Goal: Book appointment/travel/reservation

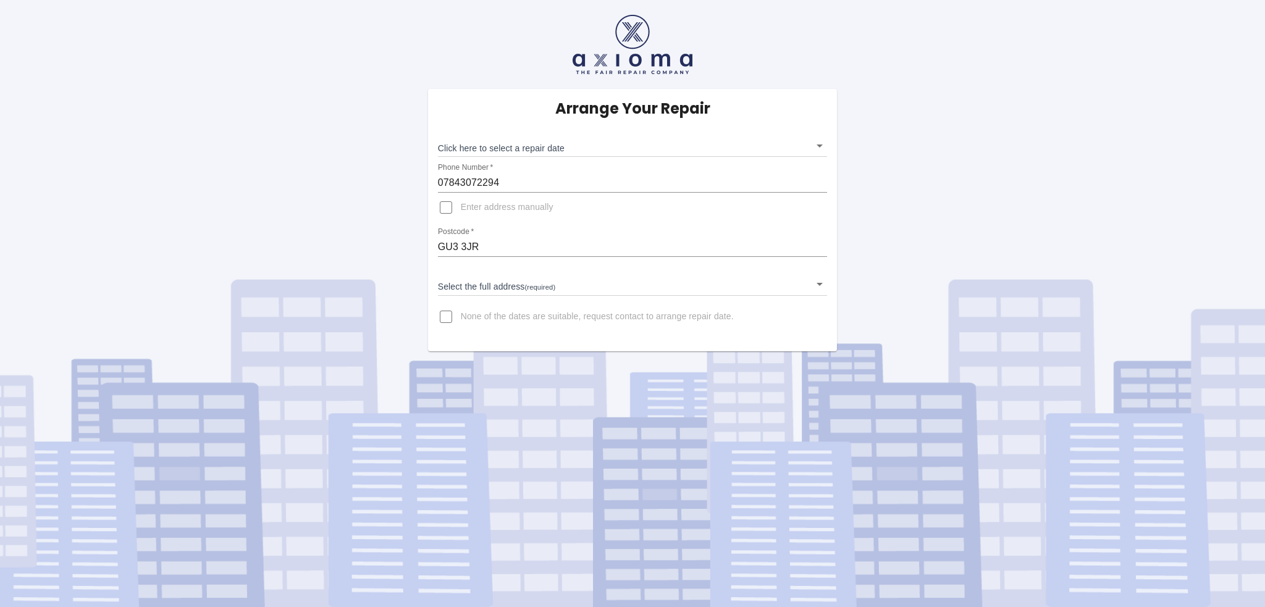
click at [820, 138] on body "Arrange Your Repair Click here to select a repair date ​ Phone Number   * 07843…" at bounding box center [632, 303] width 1265 height 607
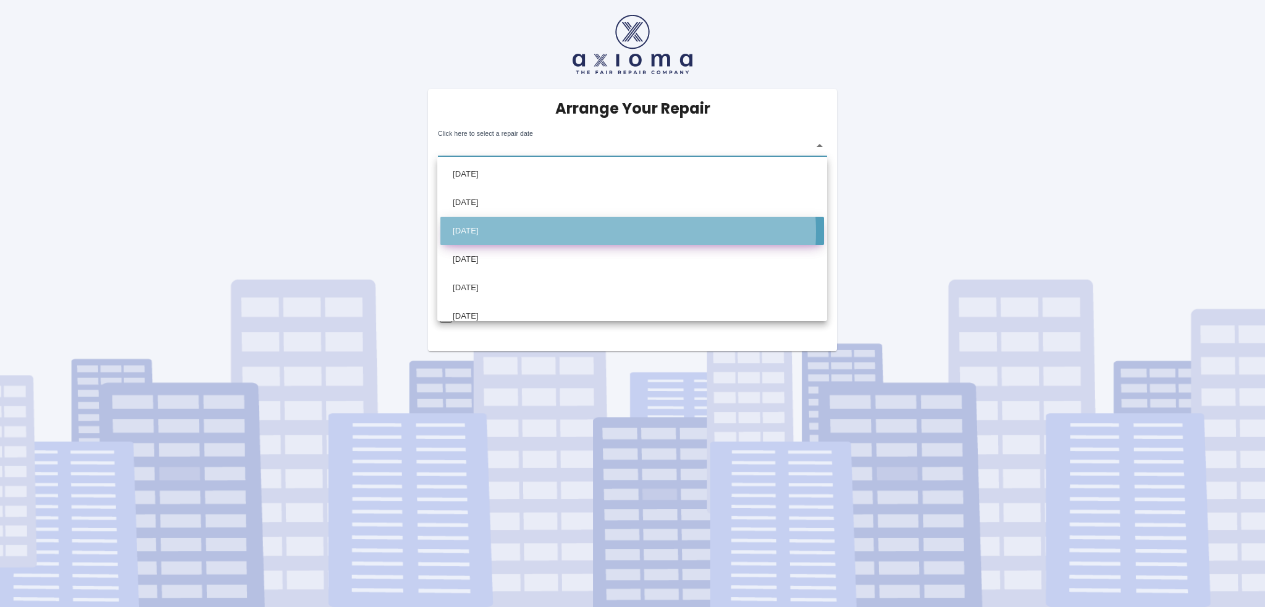
click at [571, 232] on li "Wed Oct 08 2025" at bounding box center [632, 231] width 384 height 28
type input "2025-10-08T00:00:00.000Z"
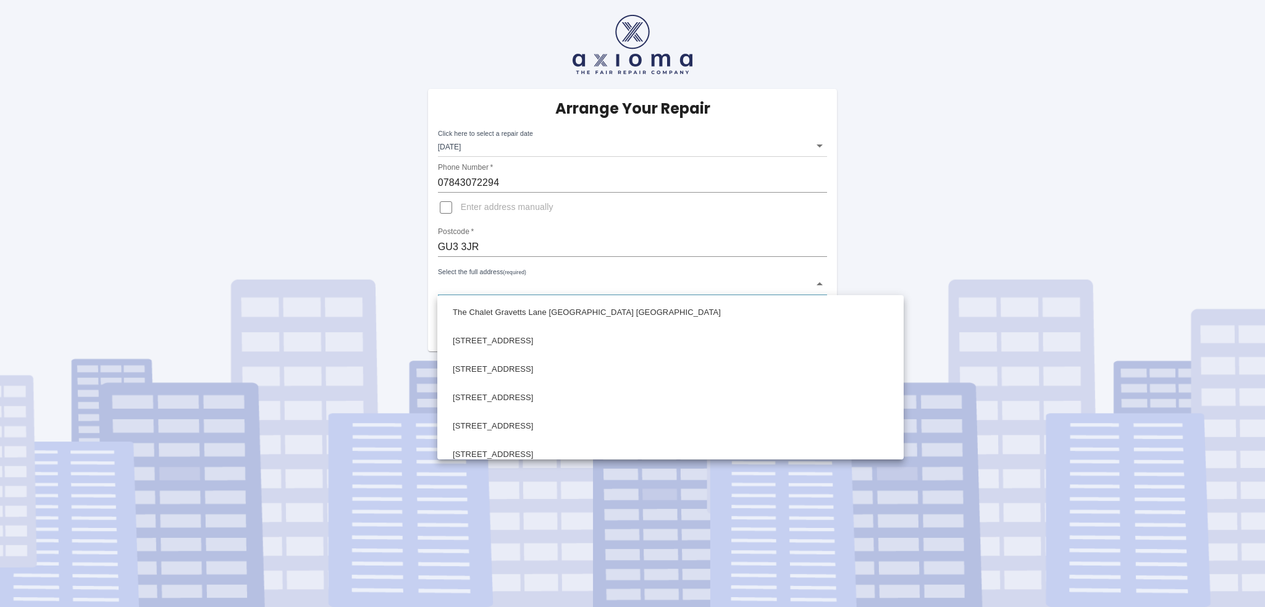
click at [579, 284] on body "Arrange Your Repair Click here to select a repair date Wed Oct 08 2025 2025-10-…" at bounding box center [632, 303] width 1265 height 607
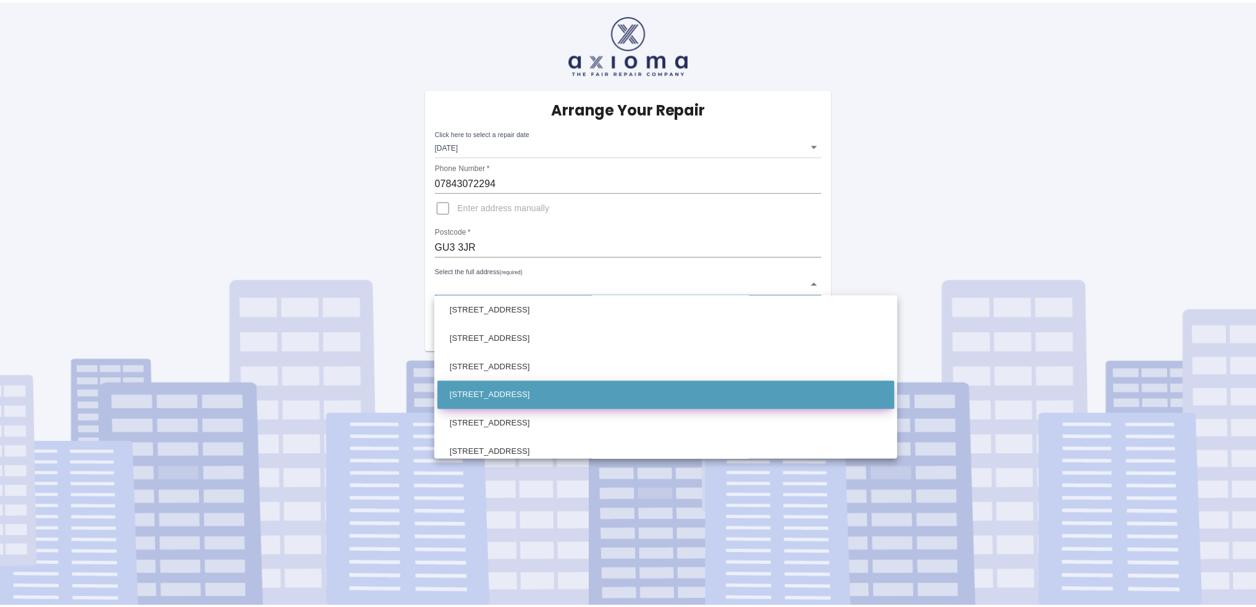
scroll to position [185, 0]
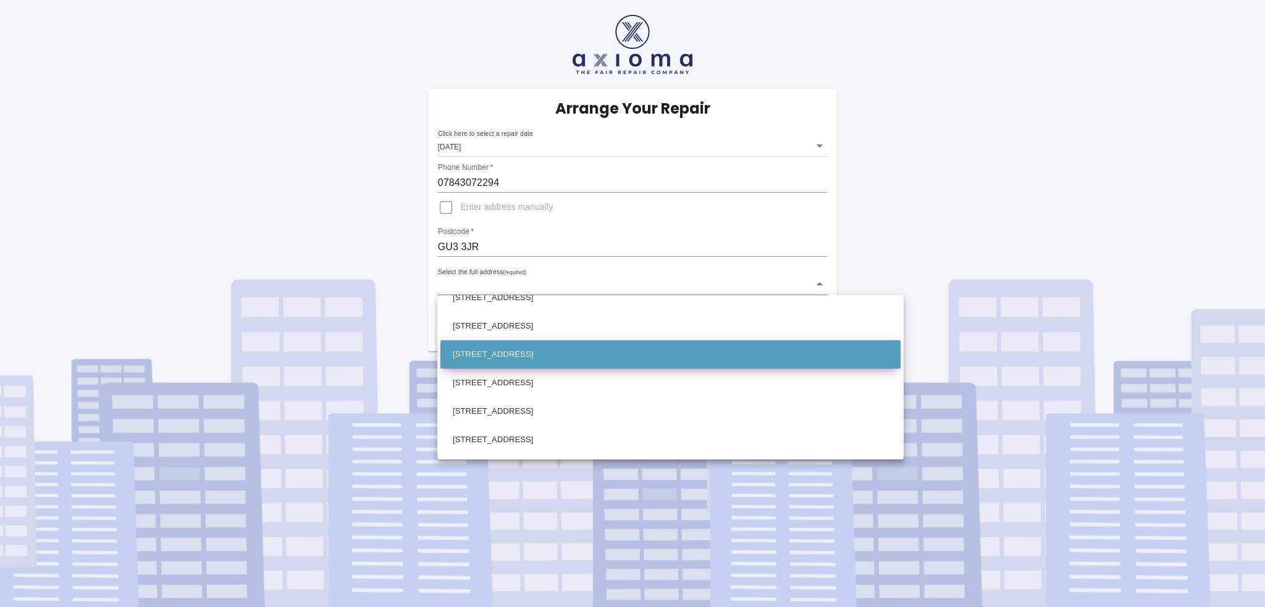
click at [568, 367] on li "8 Gravetts Lane Guildford Surrey" at bounding box center [670, 354] width 460 height 28
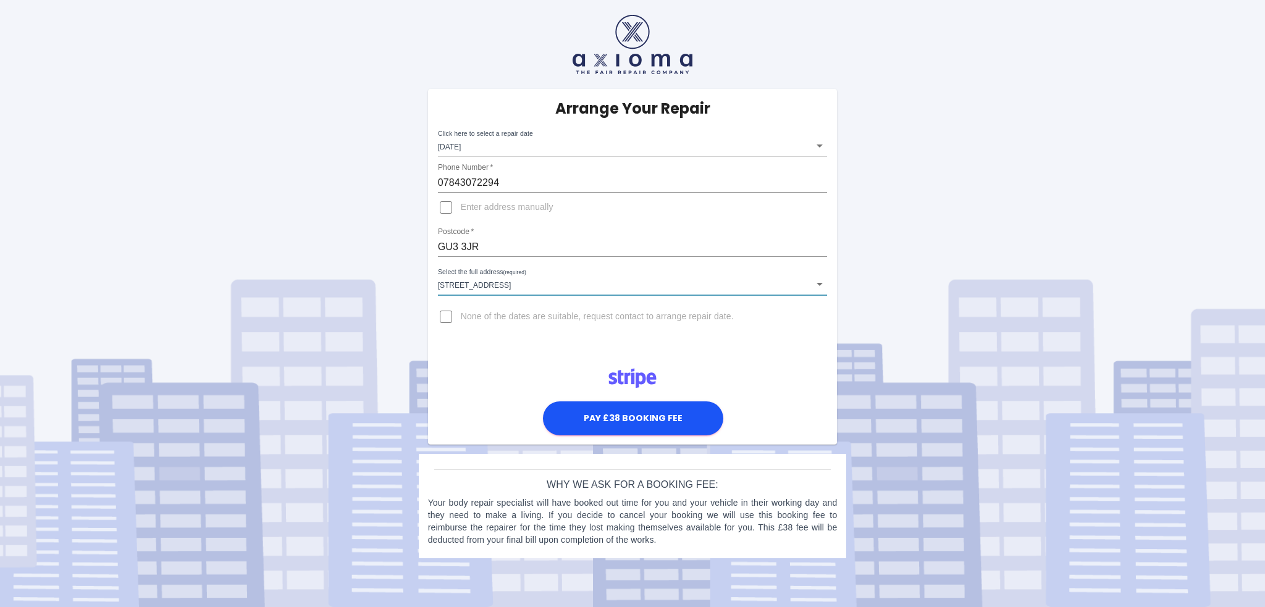
type input "8 Gravetts Lane Guildford Surrey"
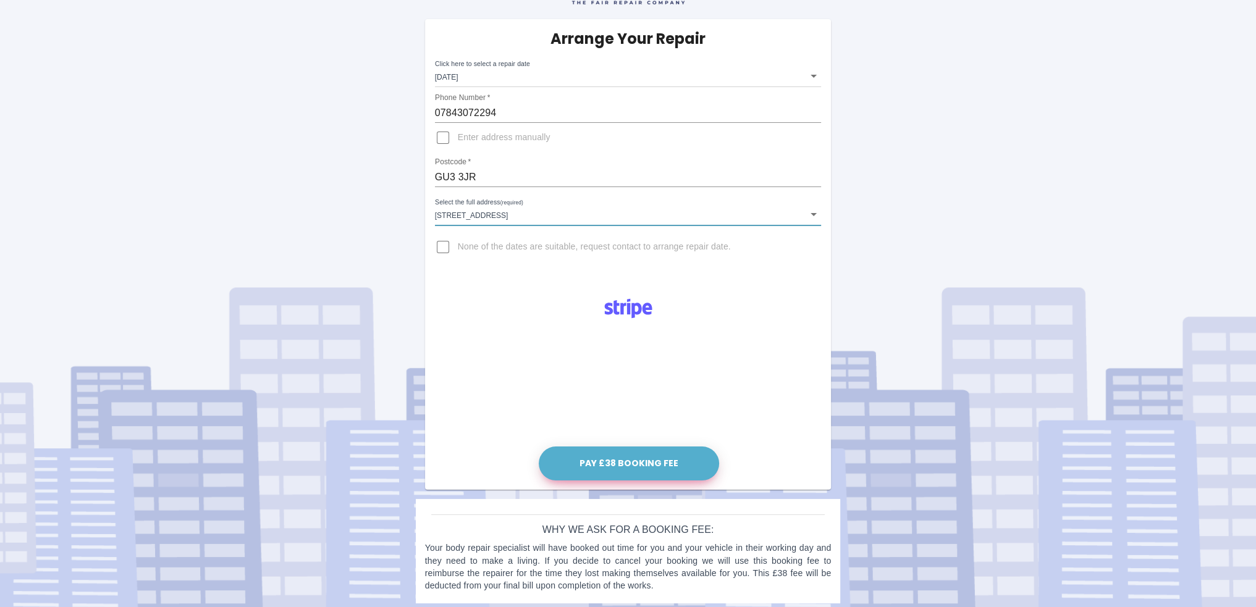
scroll to position [75, 0]
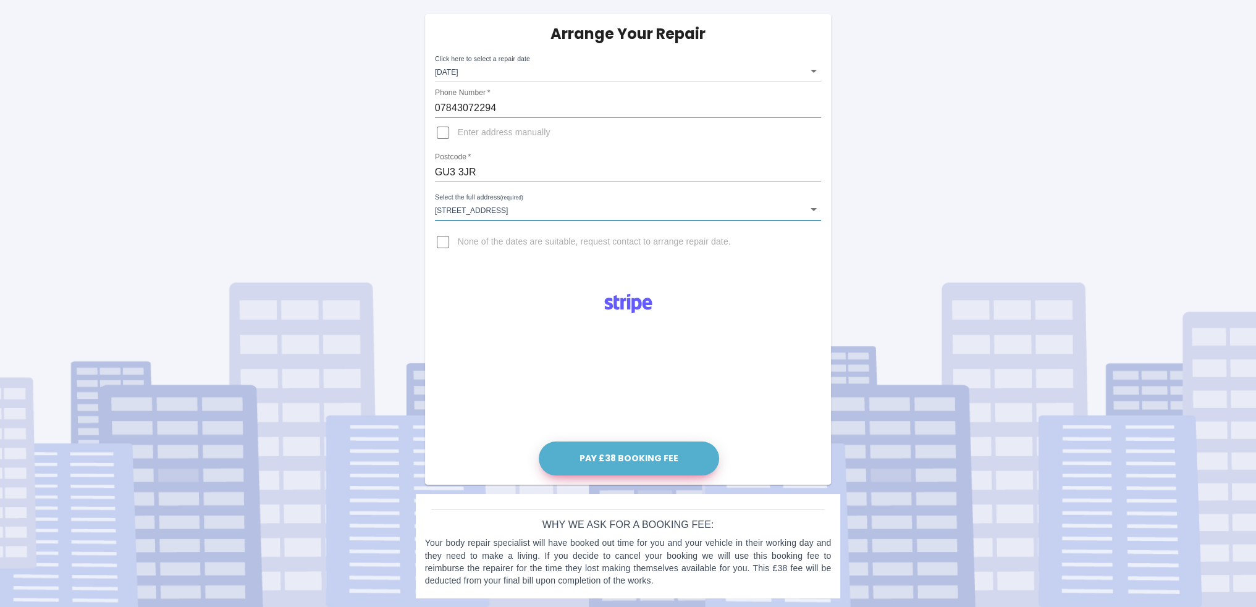
click at [621, 456] on button "Pay £38 Booking Fee" at bounding box center [629, 459] width 180 height 34
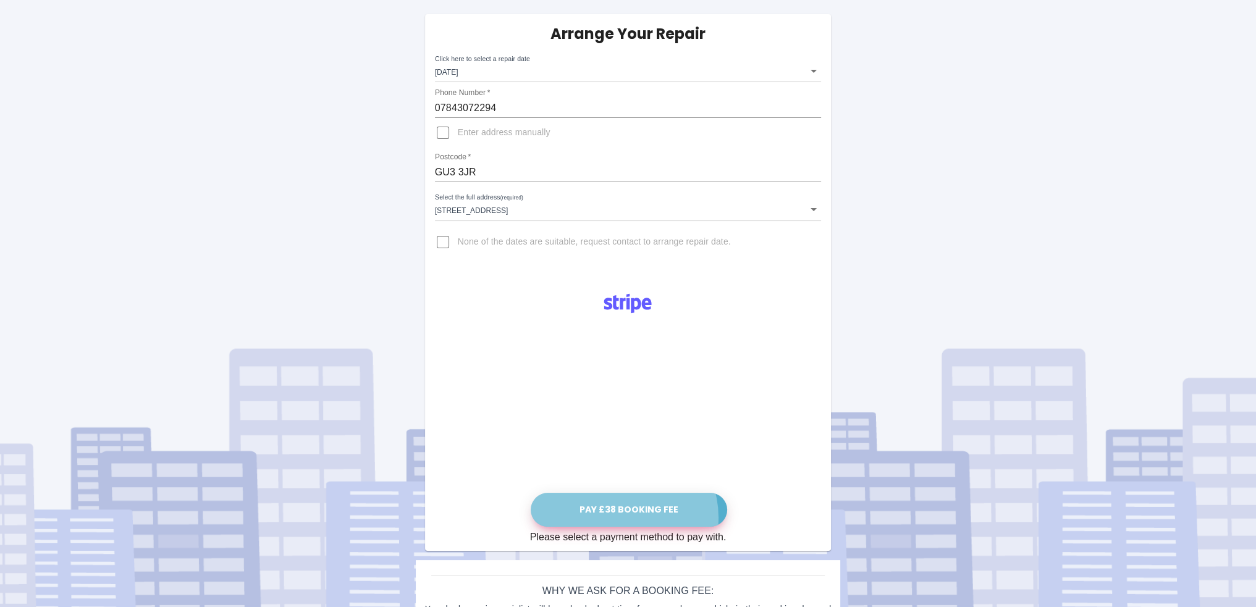
click at [625, 517] on button "Pay £38 Booking Fee" at bounding box center [629, 510] width 196 height 34
